Goal: Find specific fact: Find specific fact

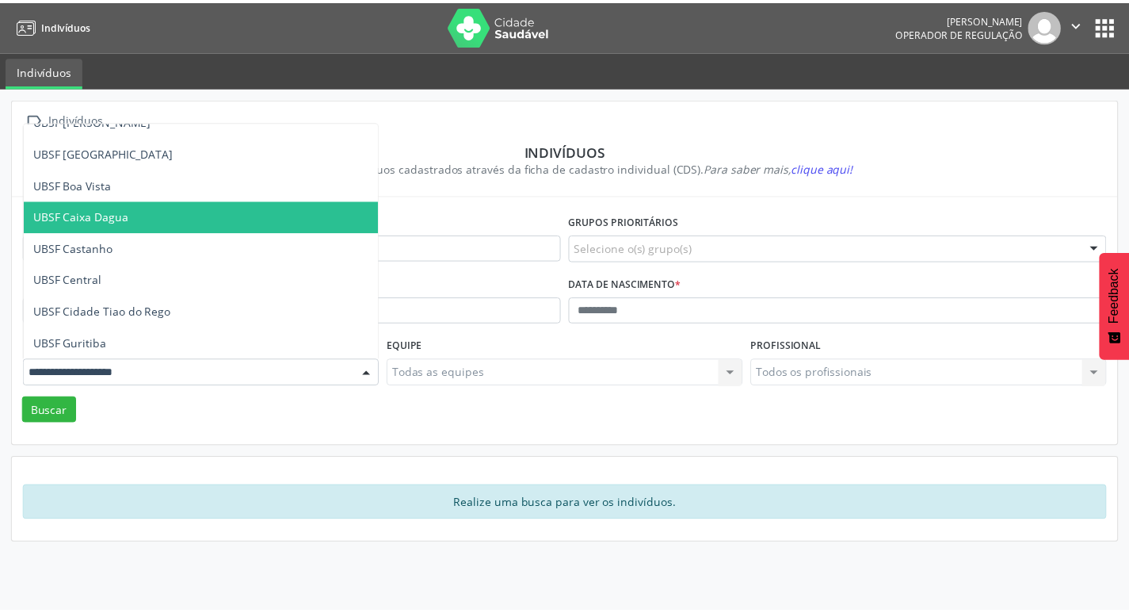
scroll to position [159, 0]
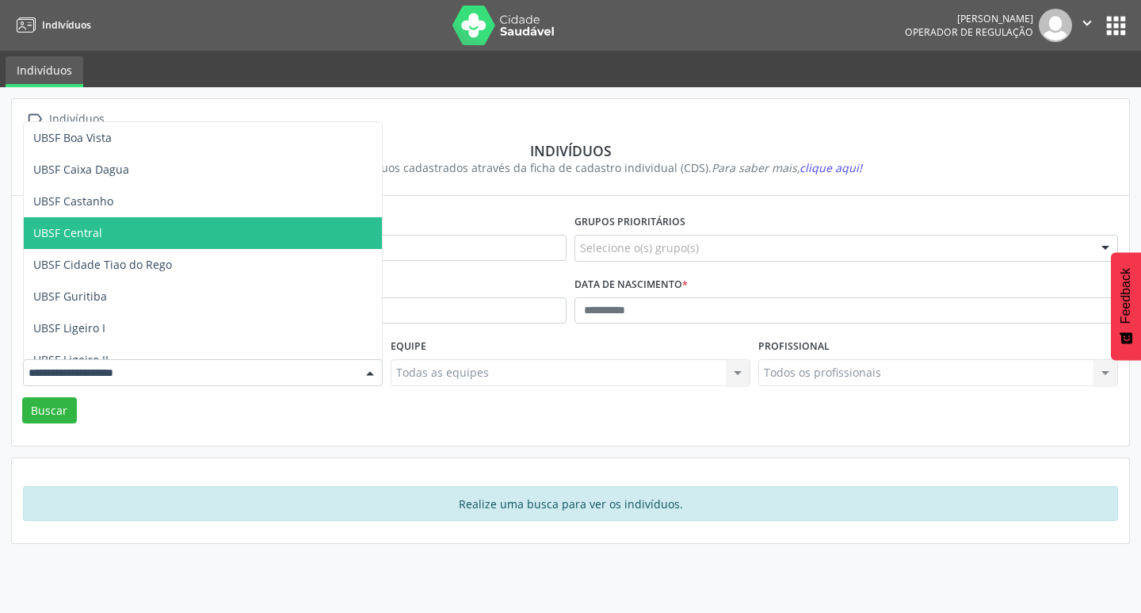
click at [94, 239] on span "UBSF Central" at bounding box center [67, 232] width 69 height 15
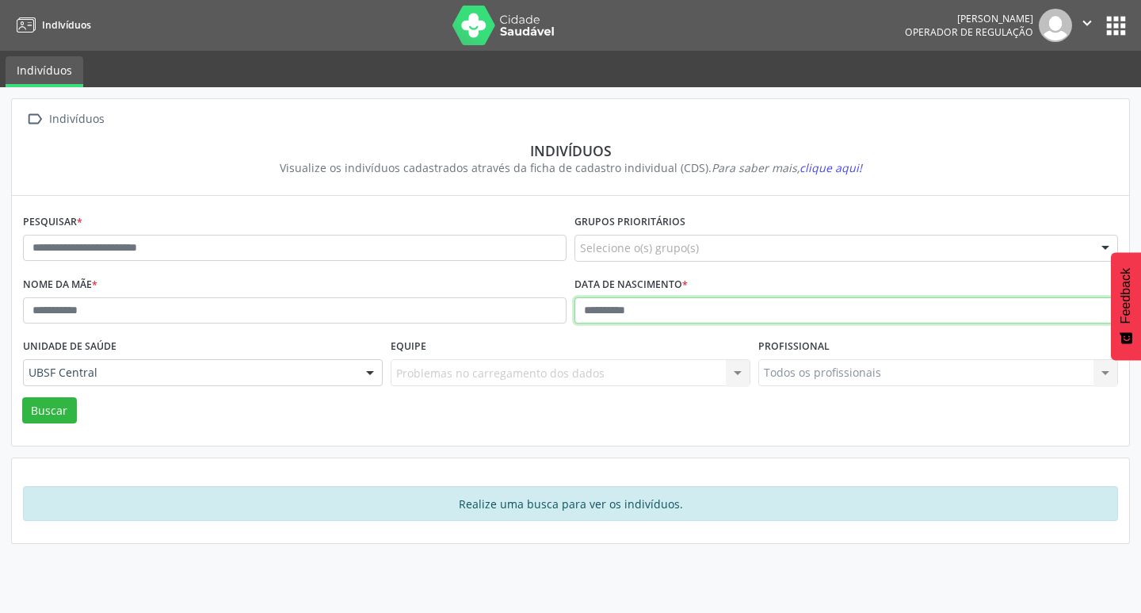
click at [592, 314] on input "text" at bounding box center [847, 310] width 544 height 27
type input "**********"
click at [22, 397] on button "Buscar" at bounding box center [49, 410] width 55 height 27
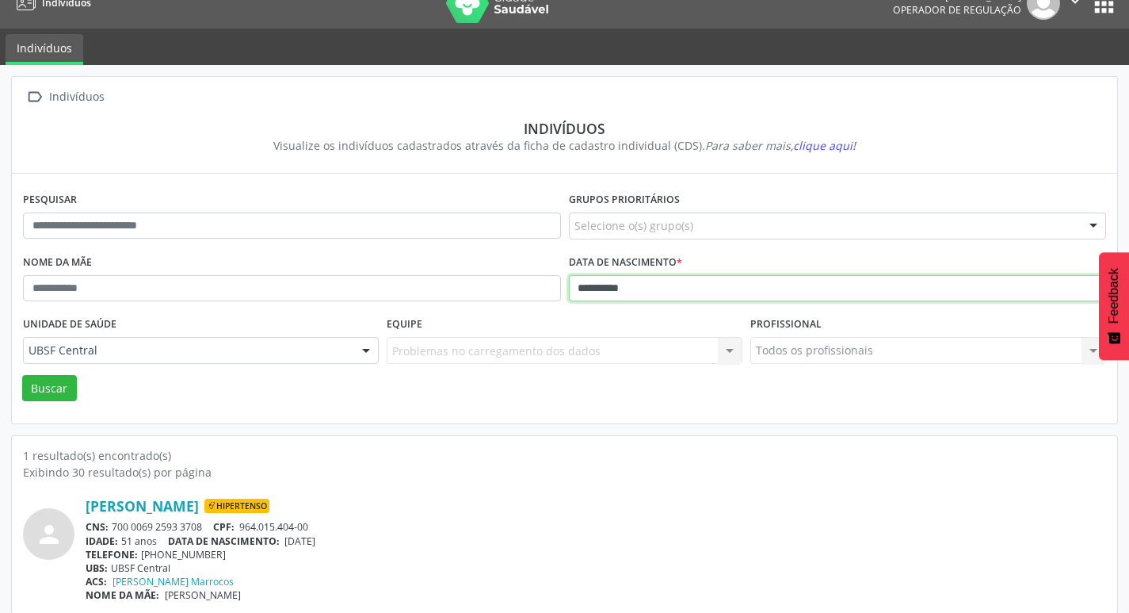
scroll to position [34, 0]
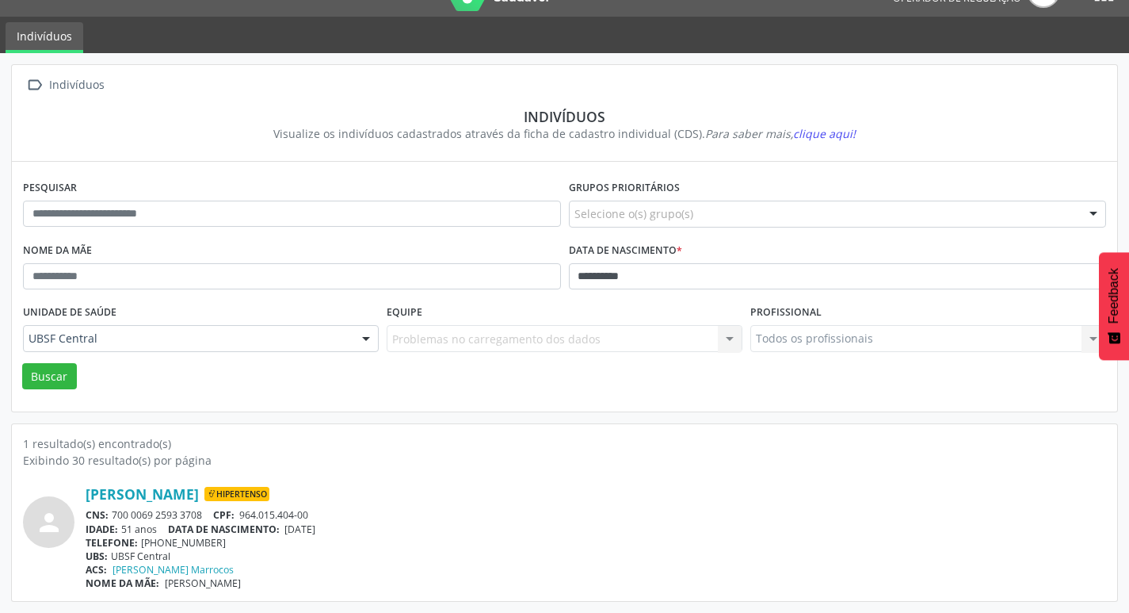
drag, startPoint x: 115, startPoint y: 516, endPoint x: 202, endPoint y: 514, distance: 87.2
click at [202, 514] on div "CNS: 700 0069 2593 3708 CPF: 964.015.404-00" at bounding box center [596, 514] width 1021 height 13
copy div "700 0069 2593 3708"
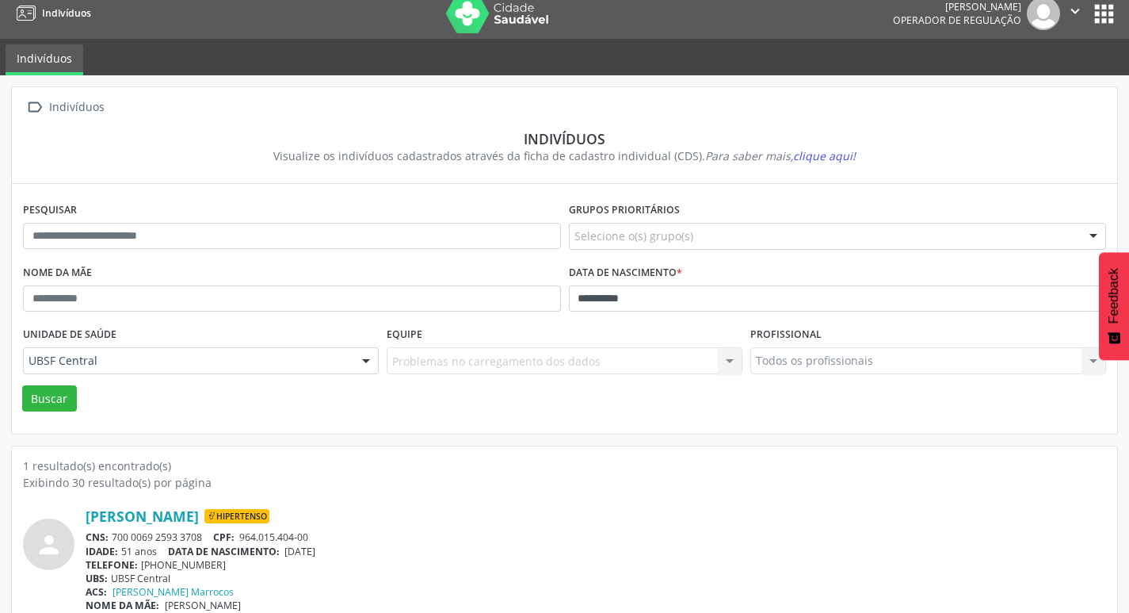
scroll to position [0, 0]
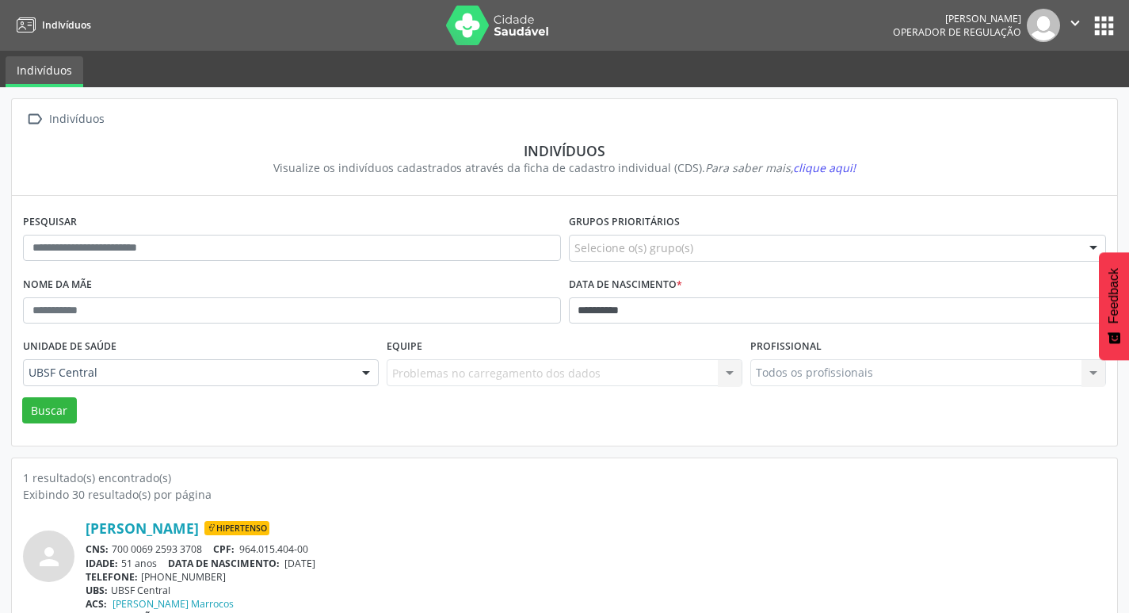
click at [1098, 17] on button "apps" at bounding box center [1104, 26] width 28 height 28
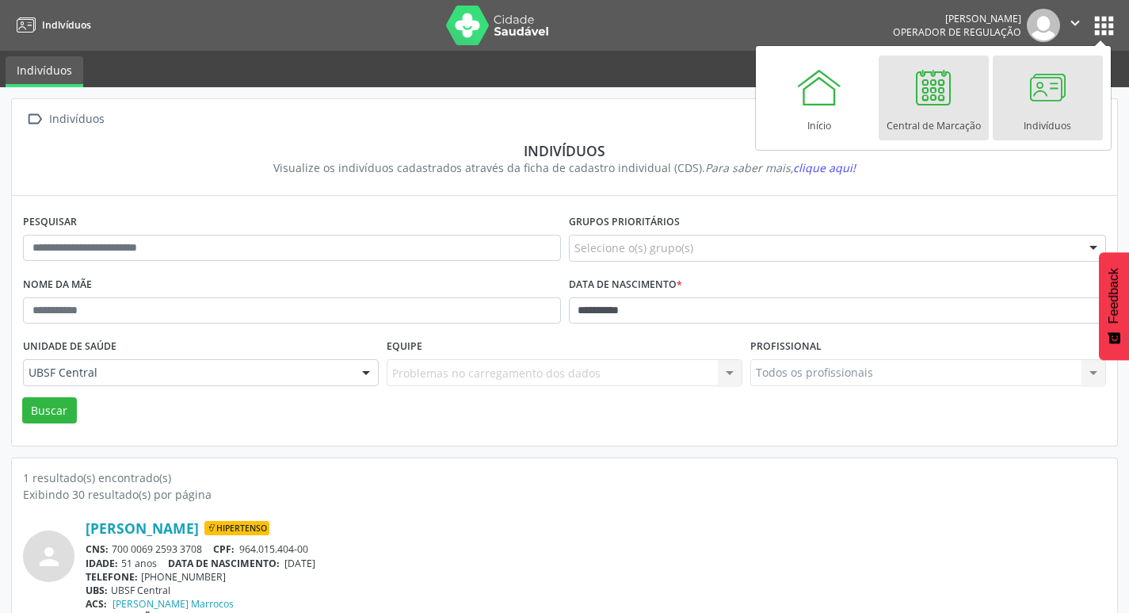
click at [905, 98] on link "Central de Marcação" at bounding box center [934, 97] width 110 height 85
